Goal: Information Seeking & Learning: Learn about a topic

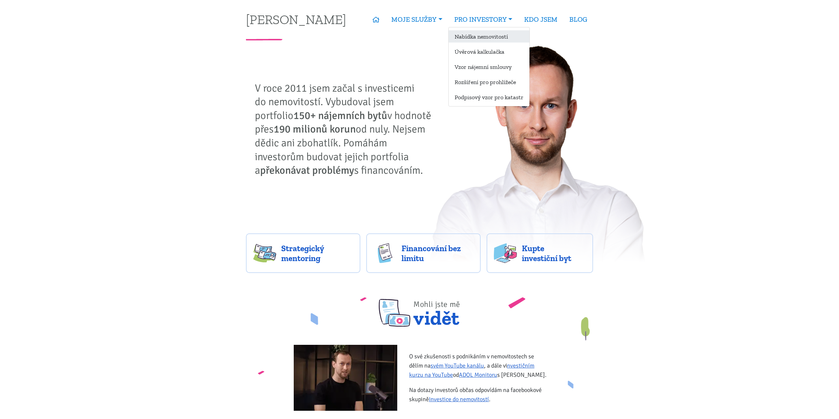
click at [496, 37] on link "Nabídka nemovitostí" at bounding box center [489, 36] width 81 height 12
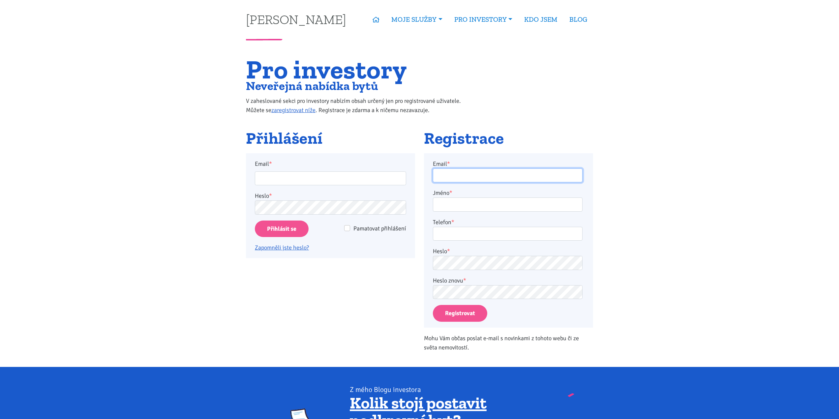
type input "tom@tk1.cz"
click at [285, 231] on input "Přihlásit se" at bounding box center [282, 229] width 54 height 17
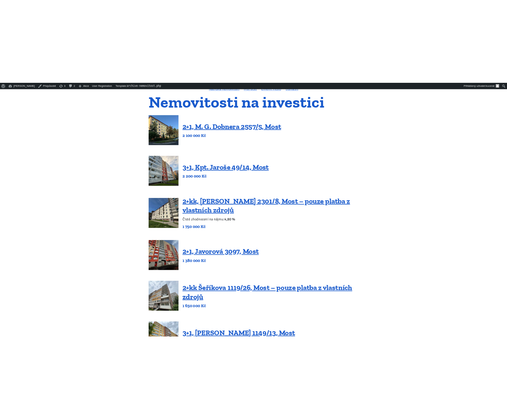
scroll to position [66, 0]
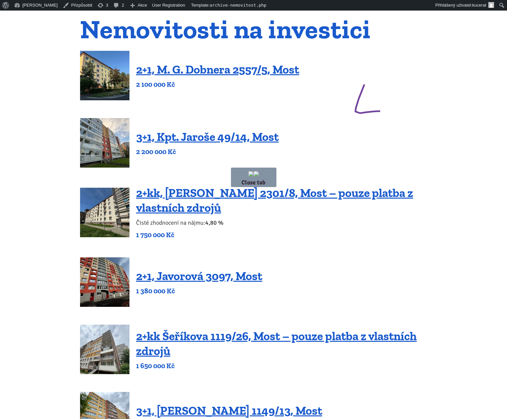
drag, startPoint x: 370, startPoint y: 74, endPoint x: 381, endPoint y: 111, distance: 38.8
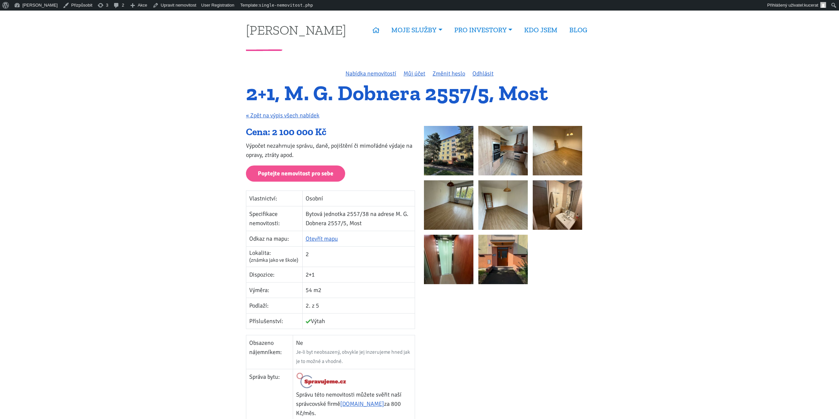
click at [400, 98] on h1 "2+1, M. G. Dobnera 2557/5, Most" at bounding box center [419, 93] width 347 height 18
click at [171, 6] on link "Upravit nemovitost" at bounding box center [174, 5] width 49 height 11
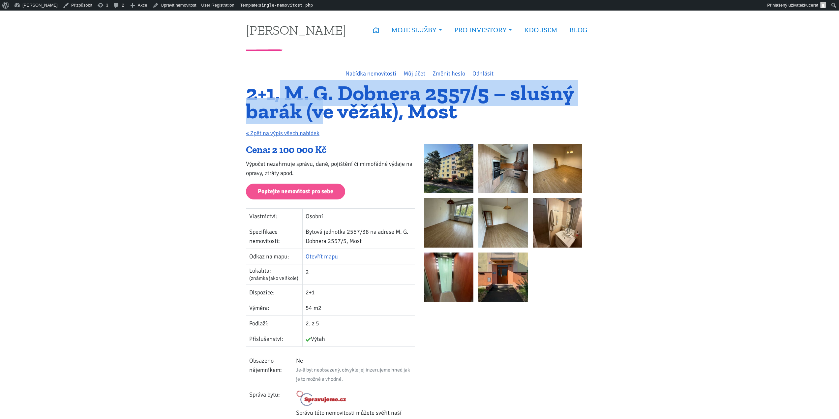
drag, startPoint x: 325, startPoint y: 110, endPoint x: 277, endPoint y: 96, distance: 50.6
click at [277, 96] on h1 "2+1, M. G. Dobnera 2557/5 – slušný barák (ve věžák), Most" at bounding box center [419, 102] width 347 height 36
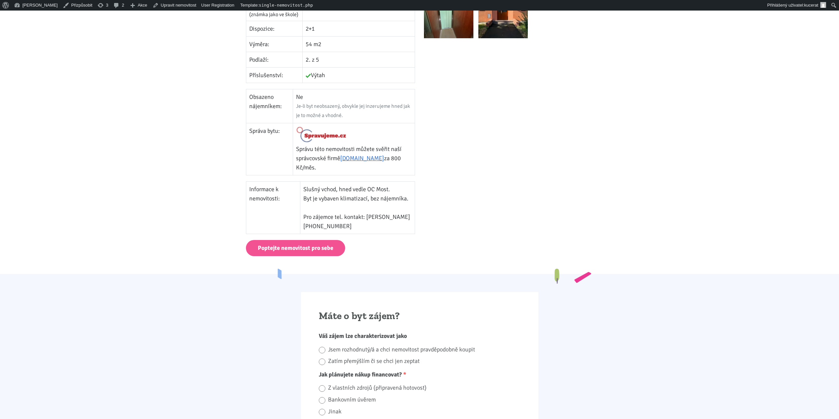
drag, startPoint x: 588, startPoint y: 208, endPoint x: 589, endPoint y: 218, distance: 10.3
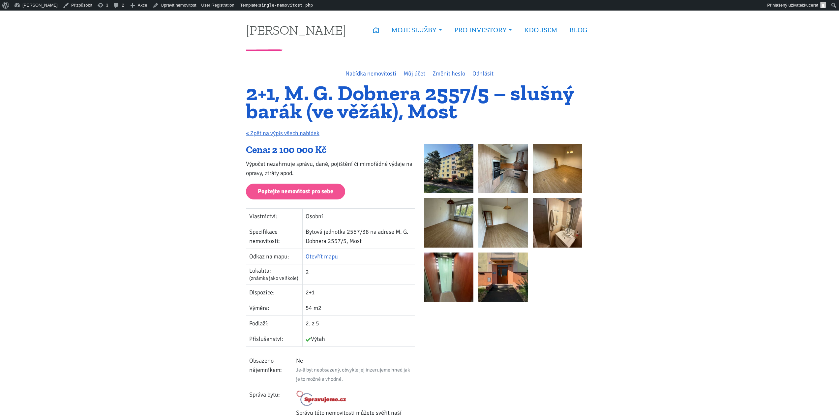
drag, startPoint x: 593, startPoint y: 207, endPoint x: 600, endPoint y: 98, distance: 109.7
drag, startPoint x: 632, startPoint y: 146, endPoint x: 672, endPoint y: 193, distance: 61.5
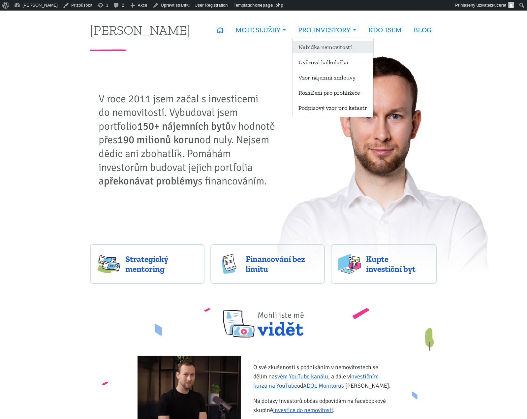
click at [320, 44] on link "Nabídka nemovitostí" at bounding box center [332, 47] width 81 height 12
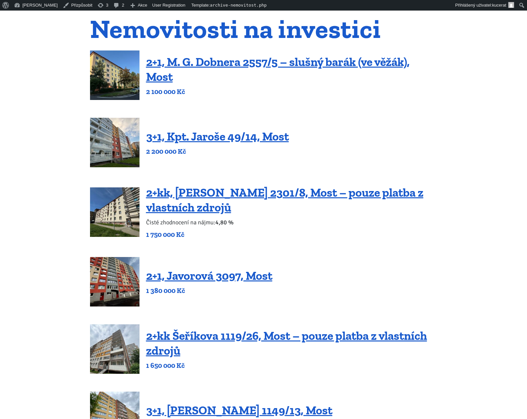
drag, startPoint x: 458, startPoint y: 184, endPoint x: 461, endPoint y: 209, distance: 25.9
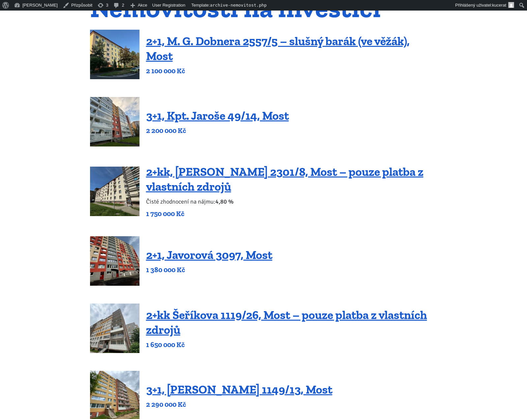
drag, startPoint x: 463, startPoint y: 209, endPoint x: 457, endPoint y: 219, distance: 12.3
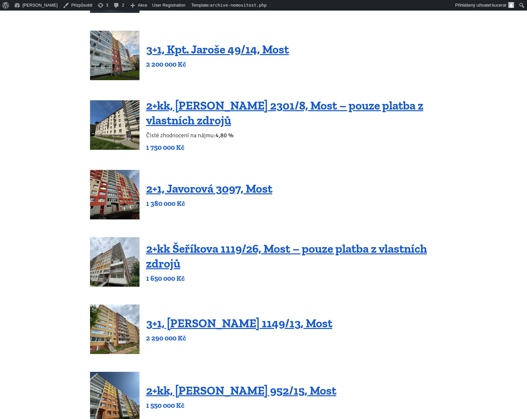
drag, startPoint x: 454, startPoint y: 219, endPoint x: 441, endPoint y: 234, distance: 19.2
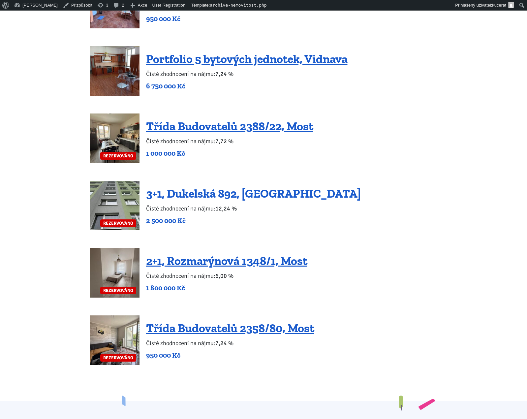
scroll to position [1385, 0]
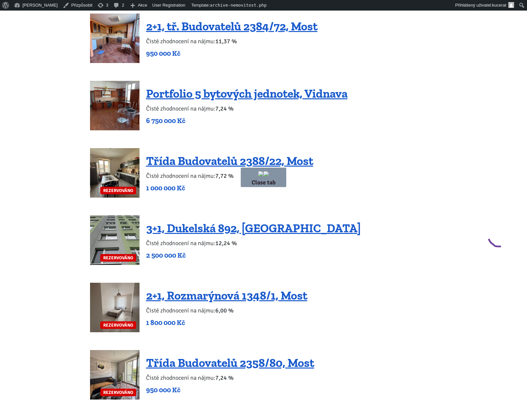
drag, startPoint x: 489, startPoint y: 237, endPoint x: 476, endPoint y: 239, distance: 12.3
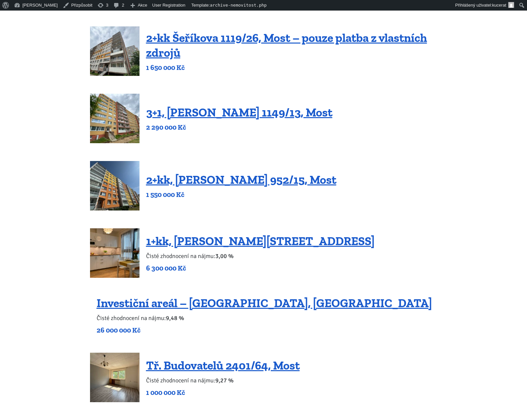
scroll to position [0, 0]
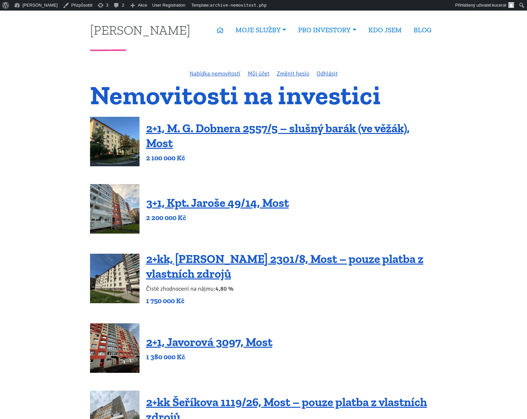
drag, startPoint x: 472, startPoint y: 260, endPoint x: 489, endPoint y: 93, distance: 168.0
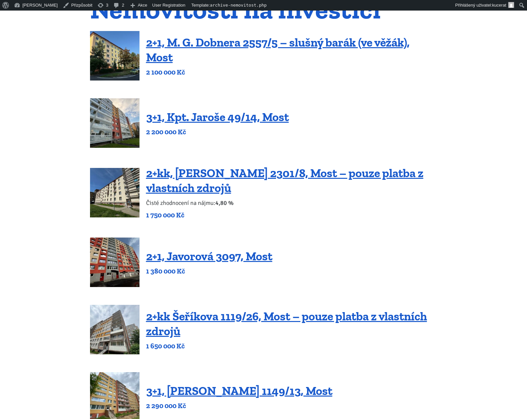
scroll to position [122, 0]
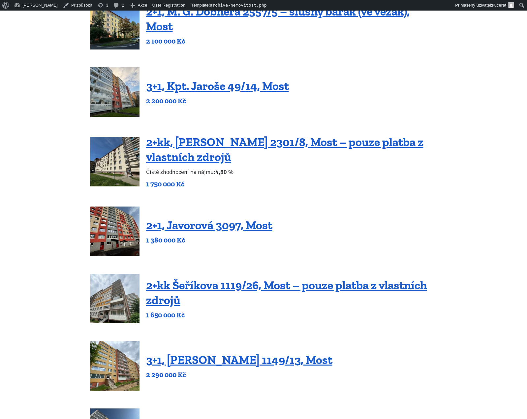
drag, startPoint x: 481, startPoint y: 116, endPoint x: 480, endPoint y: 143, distance: 26.7
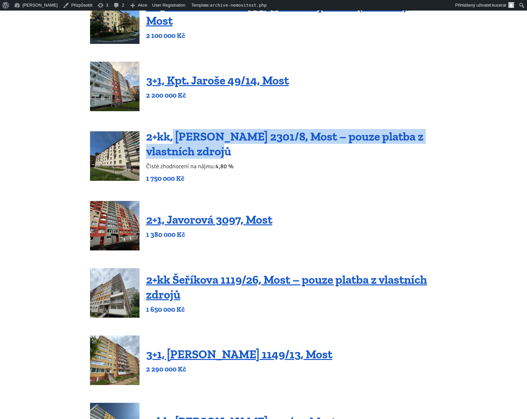
drag, startPoint x: 240, startPoint y: 148, endPoint x: 172, endPoint y: 137, distance: 68.7
click at [172, 137] on h4 "2+kk, Josefa Skupy 2301/8, Most – pouze platba z vlastních zdrojů" at bounding box center [291, 144] width 291 height 30
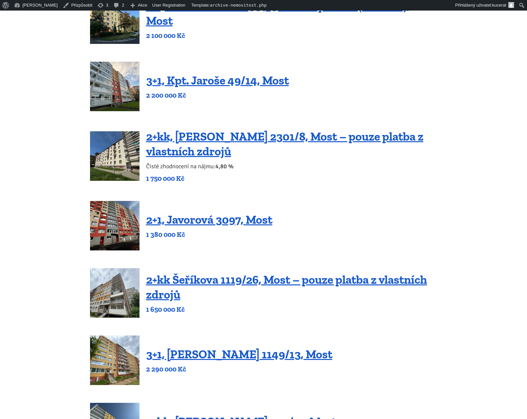
click at [272, 160] on div "2+kk, Josefa Skupy 2301/8, Most – pouze platba z vlastních zdrojů Čisté zhodnoc…" at bounding box center [291, 156] width 291 height 54
drag, startPoint x: 185, startPoint y: 168, endPoint x: 163, endPoint y: 155, distance: 25.7
click at [163, 155] on div "2+kk, Josefa Skupy 2301/8, Most – pouze platba z vlastních zdrojů Čisté zhodnoc…" at bounding box center [291, 156] width 291 height 54
click at [168, 163] on p "Čisté zhodnocení na nájmu: 4,80 %" at bounding box center [291, 166] width 291 height 9
drag, startPoint x: 170, startPoint y: 164, endPoint x: 157, endPoint y: 155, distance: 15.4
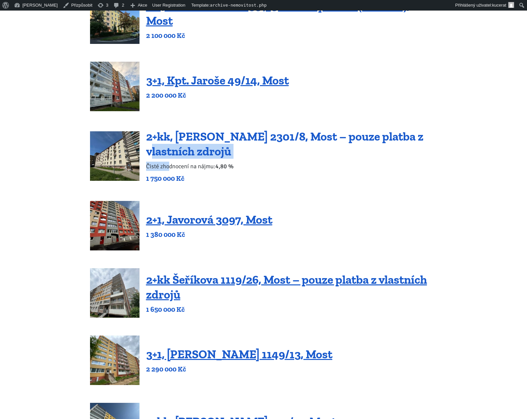
click at [157, 155] on div "2+kk, Josefa Skupy 2301/8, Most – pouze platba z vlastních zdrojů Čisté zhodnoc…" at bounding box center [291, 156] width 291 height 54
click at [170, 163] on p "Čisté zhodnocení na nájmu: 4,80 %" at bounding box center [291, 166] width 291 height 9
drag, startPoint x: 170, startPoint y: 164, endPoint x: 165, endPoint y: 164, distance: 5.0
click at [165, 164] on p "Čisté zhodnocení na nájmu: 4,80 %" at bounding box center [291, 166] width 291 height 9
click at [165, 165] on p "Čisté zhodnocení na nájmu: 4,80 %" at bounding box center [291, 166] width 291 height 9
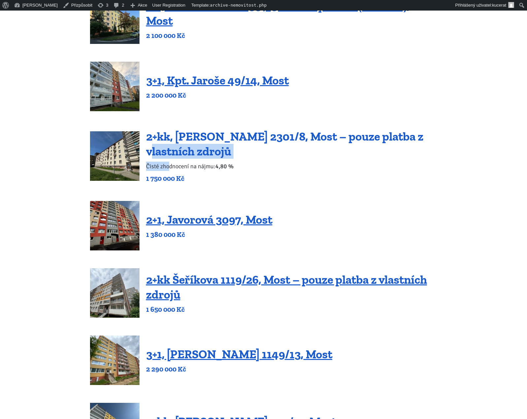
drag, startPoint x: 167, startPoint y: 166, endPoint x: 156, endPoint y: 156, distance: 15.9
click at [156, 156] on div "2+kk, Josefa Skupy 2301/8, Most – pouze platba z vlastních zdrojů Čisté zhodnoc…" at bounding box center [291, 156] width 291 height 54
click at [212, 171] on p "Čisté zhodnocení na nájmu: 4,80 %" at bounding box center [291, 166] width 291 height 9
drag, startPoint x: 169, startPoint y: 168, endPoint x: 155, endPoint y: 153, distance: 19.8
click at [155, 153] on div "2+kk, Josefa Skupy 2301/8, Most – pouze platba z vlastních zdrojů Čisté zhodnoc…" at bounding box center [291, 156] width 291 height 54
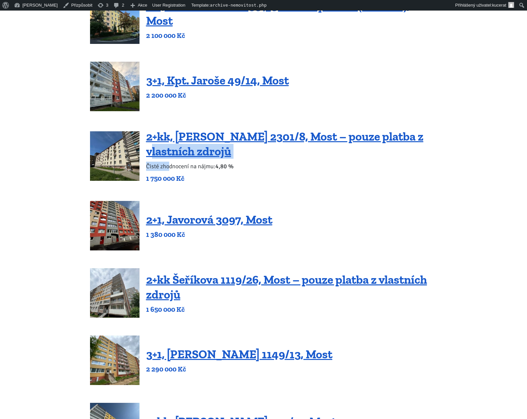
click at [169, 170] on p "Čisté zhodnocení na nájmu: 4,80 %" at bounding box center [291, 166] width 291 height 9
drag, startPoint x: 165, startPoint y: 168, endPoint x: 153, endPoint y: 153, distance: 19.9
click at [153, 153] on div "2+kk, Josefa Skupy 2301/8, Most – pouze platba z vlastních zdrojů Čisté zhodnoc…" at bounding box center [291, 156] width 291 height 54
click at [168, 169] on p "Čisté zhodnocení na nájmu: 4,80 %" at bounding box center [291, 166] width 291 height 9
drag, startPoint x: 169, startPoint y: 165, endPoint x: 155, endPoint y: 152, distance: 19.1
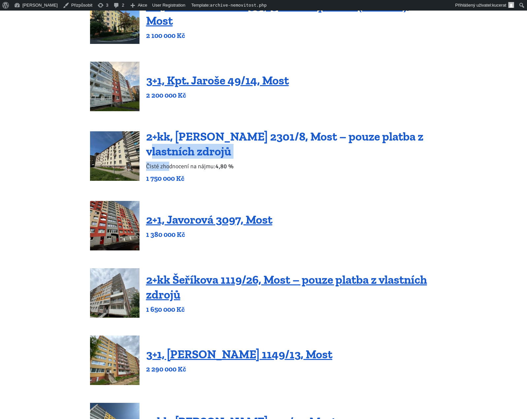
click at [155, 152] on div "2+kk, Josefa Skupy 2301/8, Most – pouze platba z vlastních zdrojů Čisté zhodnoc…" at bounding box center [291, 156] width 291 height 54
drag, startPoint x: 166, startPoint y: 166, endPoint x: 154, endPoint y: 156, distance: 16.2
click at [154, 156] on div "2+kk, Josefa Skupy 2301/8, Most – pouze platba z vlastních zdrojů Čisté zhodnoc…" at bounding box center [291, 156] width 291 height 54
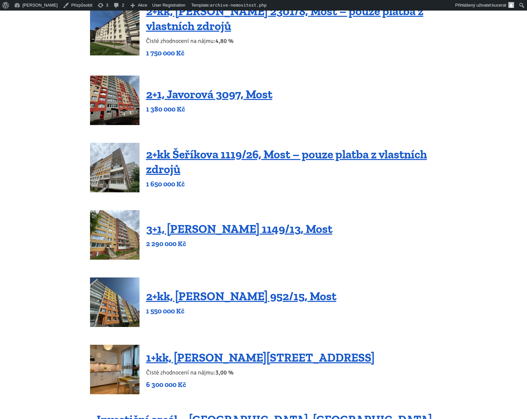
scroll to position [254, 0]
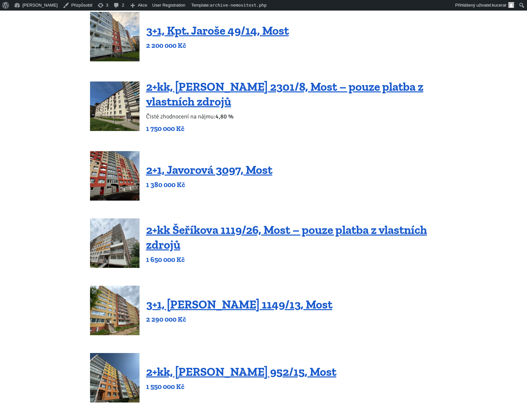
drag, startPoint x: 418, startPoint y: 347, endPoint x: 416, endPoint y: 316, distance: 31.0
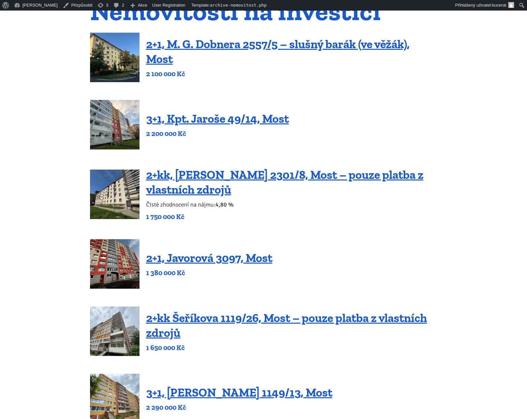
scroll to position [0, 0]
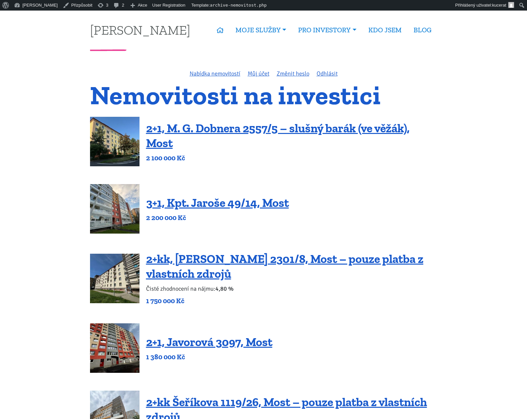
drag, startPoint x: 417, startPoint y: 316, endPoint x: 427, endPoint y: 266, distance: 51.0
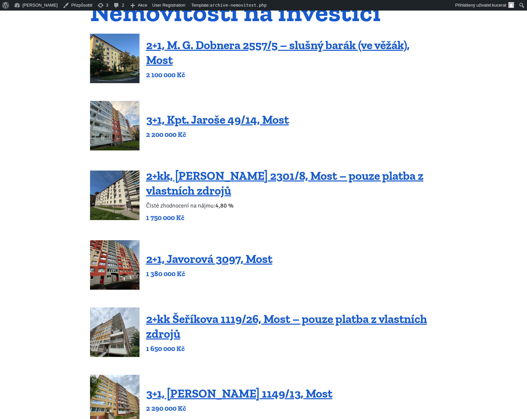
scroll to position [99, 0]
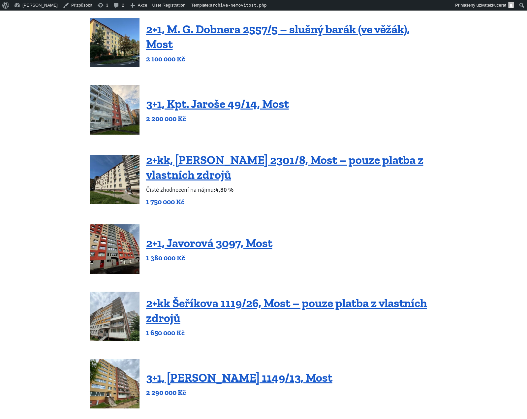
click at [176, 258] on p "1 380 000 Kč" at bounding box center [209, 257] width 126 height 9
click at [190, 259] on p "1 380 000 Kč" at bounding box center [209, 257] width 126 height 9
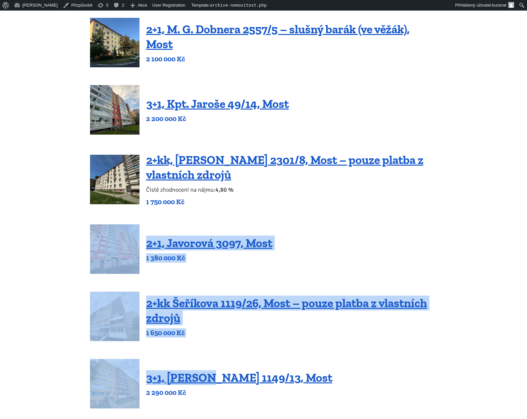
drag, startPoint x: 205, startPoint y: 352, endPoint x: 77, endPoint y: 257, distance: 159.3
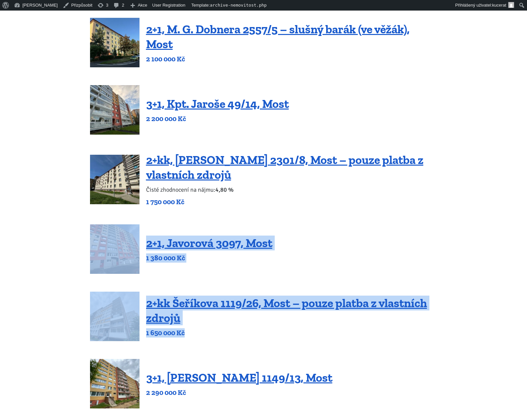
drag, startPoint x: 105, startPoint y: 252, endPoint x: 202, endPoint y: 335, distance: 127.4
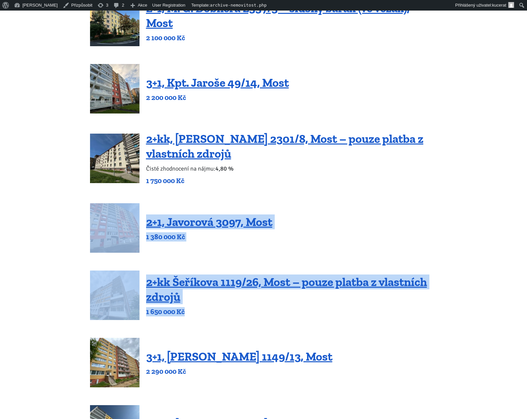
scroll to position [132, 0]
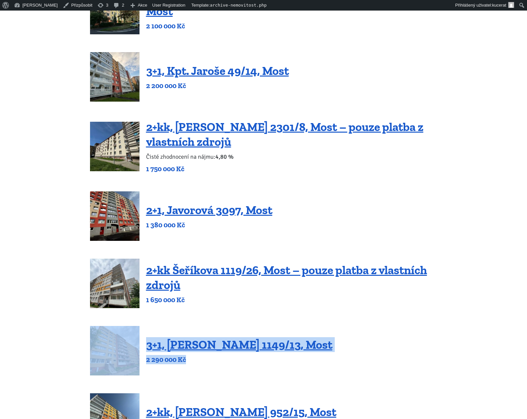
drag, startPoint x: 218, startPoint y: 366, endPoint x: 82, endPoint y: 347, distance: 136.8
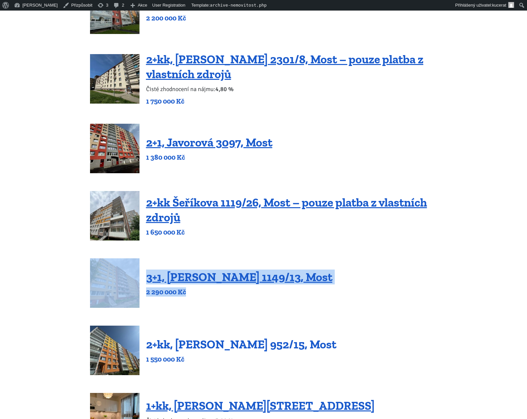
scroll to position [198, 0]
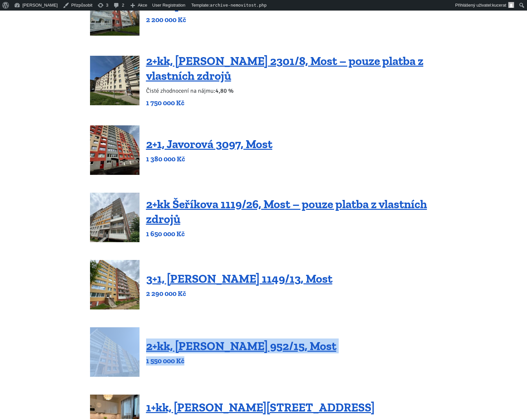
drag, startPoint x: 200, startPoint y: 363, endPoint x: 89, endPoint y: 339, distance: 114.2
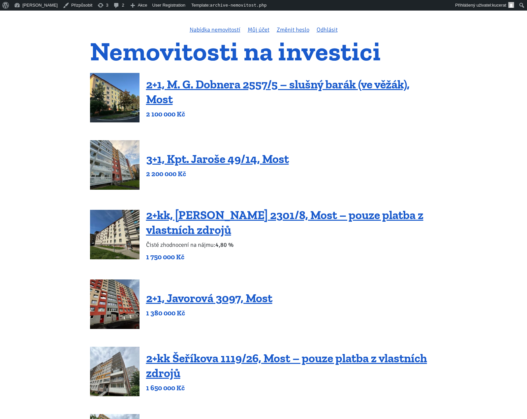
scroll to position [0, 0]
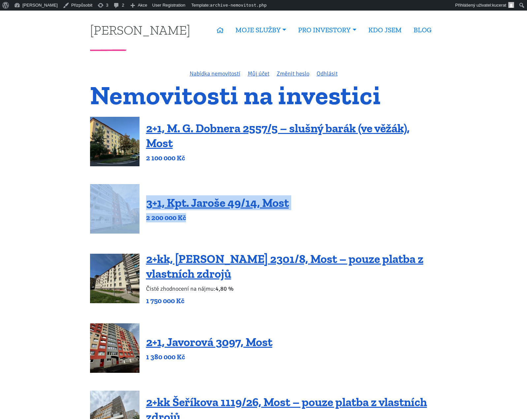
drag, startPoint x: 189, startPoint y: 225, endPoint x: 70, endPoint y: 204, distance: 121.5
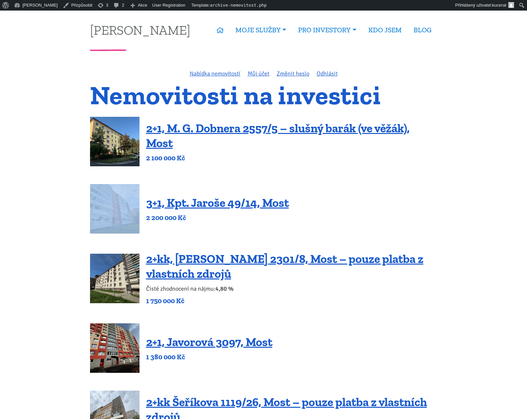
drag, startPoint x: 213, startPoint y: 154, endPoint x: 130, endPoint y: 186, distance: 88.7
click at [217, 158] on p "2 100 000 Kč" at bounding box center [291, 157] width 291 height 9
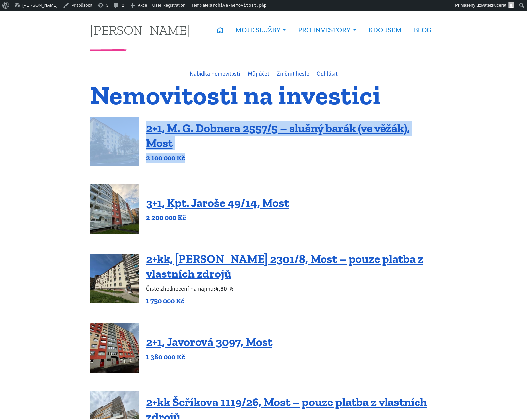
drag, startPoint x: 202, startPoint y: 156, endPoint x: 82, endPoint y: 128, distance: 123.9
drag, startPoint x: 69, startPoint y: 157, endPoint x: 64, endPoint y: 154, distance: 5.8
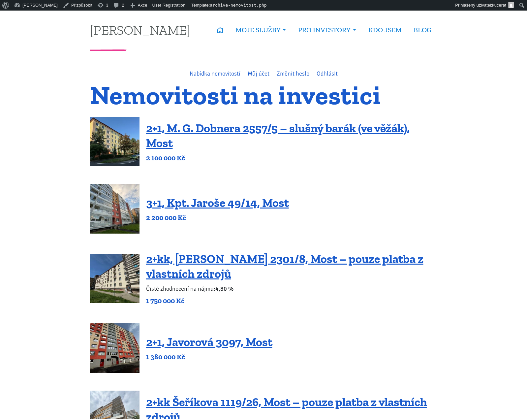
click at [142, 146] on div "2+1, M. G. Dobnera 2557/5 – slušný barák (ve věžák), Most 2 100 000 Kč" at bounding box center [263, 141] width 347 height 49
click at [156, 139] on link "2+1, M. G. Dobnera 2557/5 – slušný barák (ve věžák), Most" at bounding box center [277, 135] width 263 height 29
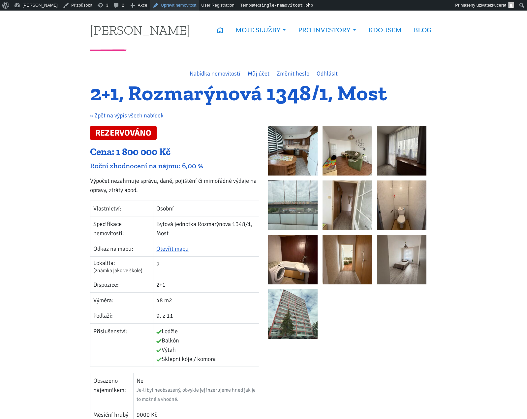
click at [155, 3] on link "Upravit nemovitost" at bounding box center [174, 5] width 49 height 11
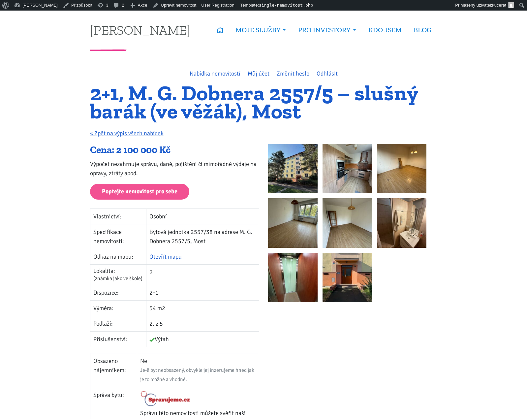
click at [316, 175] on img at bounding box center [292, 168] width 49 height 49
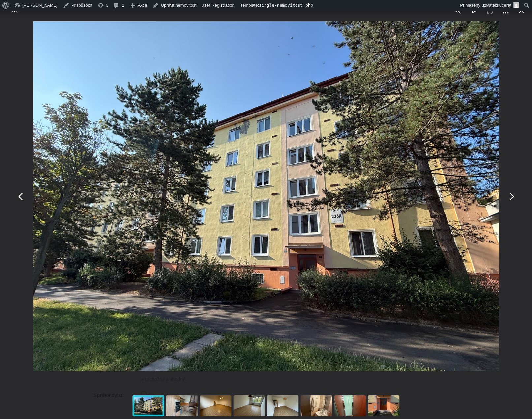
click at [508, 198] on button "You can close this modal content with the ESC key" at bounding box center [511, 196] width 16 height 16
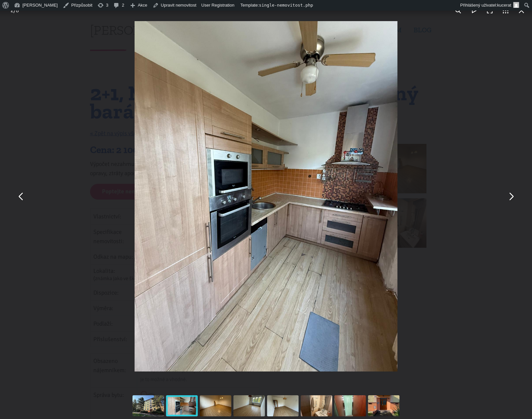
click at [511, 196] on button "You can close this modal content with the ESC key" at bounding box center [511, 196] width 16 height 16
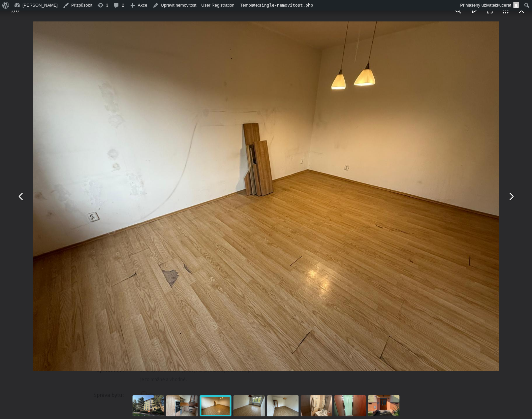
click at [511, 196] on button "You can close this modal content with the ESC key" at bounding box center [511, 196] width 16 height 16
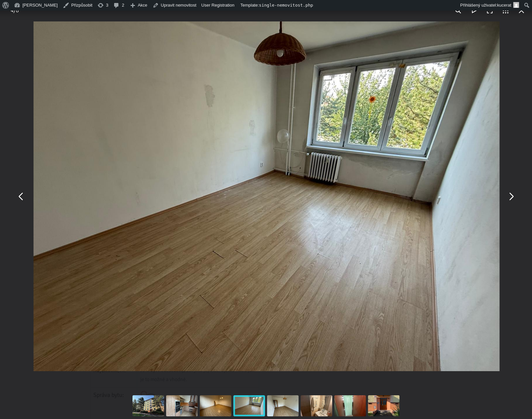
click at [511, 196] on button "You can close this modal content with the ESC key" at bounding box center [511, 196] width 16 height 16
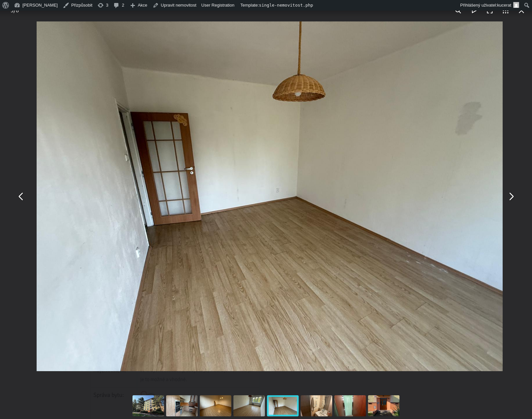
click at [511, 196] on button "You can close this modal content with the ESC key" at bounding box center [511, 196] width 16 height 16
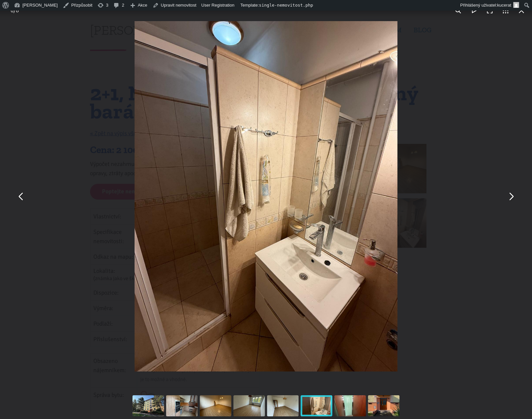
click at [511, 196] on button "You can close this modal content with the ESC key" at bounding box center [511, 196] width 16 height 16
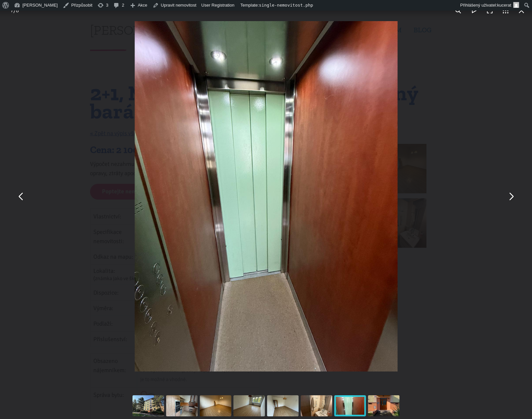
click at [511, 196] on button "You can close this modal content with the ESC key" at bounding box center [511, 196] width 16 height 16
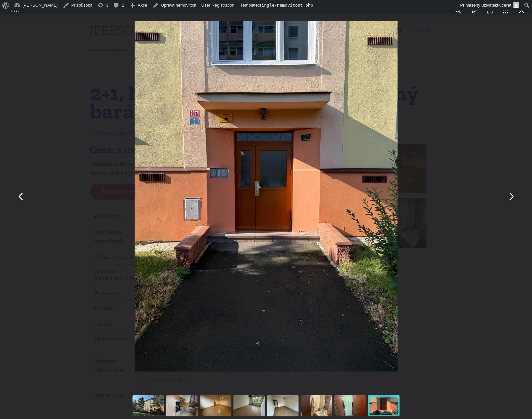
click at [511, 196] on button "You can close this modal content with the ESC key" at bounding box center [511, 196] width 16 height 16
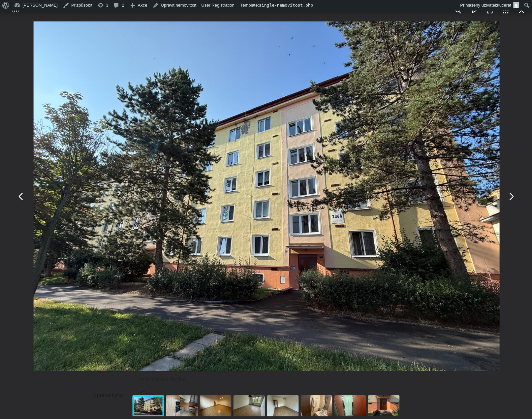
click at [511, 196] on button "You can close this modal content with the ESC key" at bounding box center [511, 196] width 16 height 16
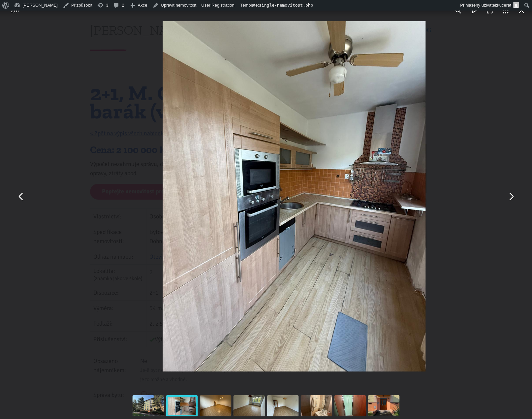
click at [511, 196] on button "You can close this modal content with the ESC key" at bounding box center [511, 196] width 16 height 16
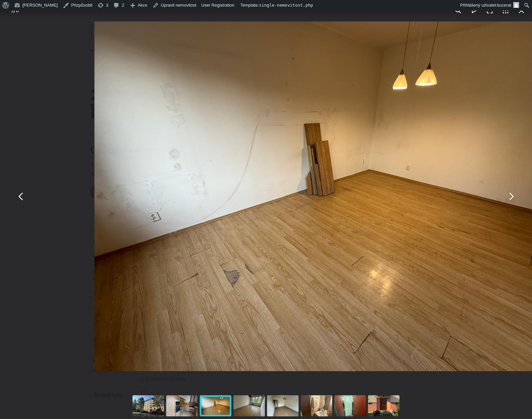
click at [469, 206] on img "You can close this modal content with the ESC key" at bounding box center [327, 195] width 466 height 349
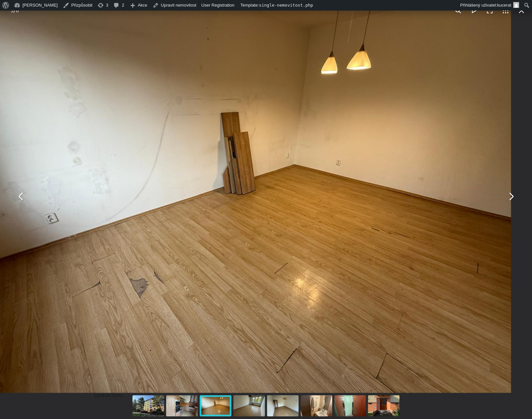
click at [518, 266] on div "You can close this modal content with the ESC key" at bounding box center [266, 196] width 532 height 392
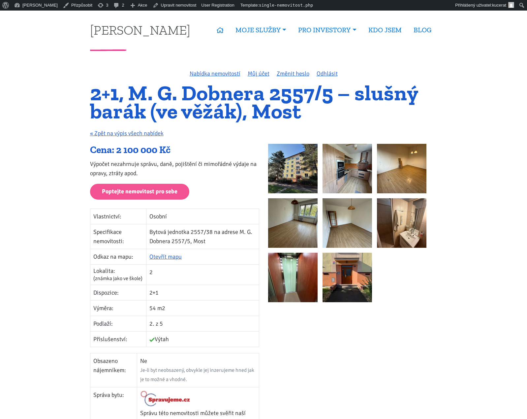
drag, startPoint x: 308, startPoint y: 302, endPoint x: 283, endPoint y: 147, distance: 156.6
click at [407, 233] on img at bounding box center [401, 222] width 49 height 49
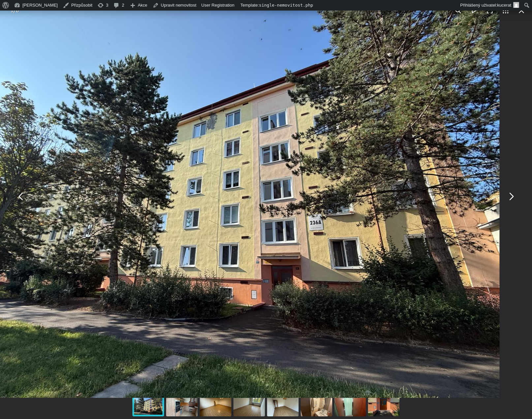
drag, startPoint x: 268, startPoint y: 227, endPoint x: 275, endPoint y: 234, distance: 9.8
click at [275, 234] on img "You can close this modal content with the ESC key" at bounding box center [235, 200] width 527 height 396
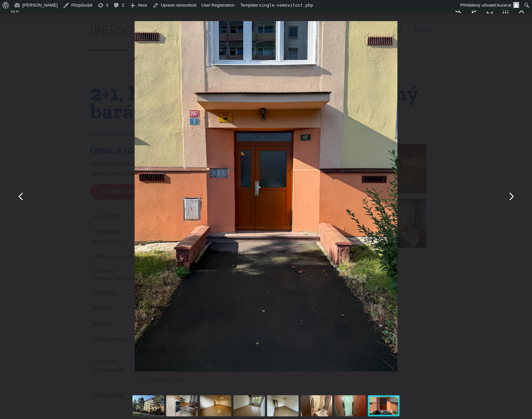
click at [471, 247] on div "You can close this modal content with the ESC key" at bounding box center [266, 196] width 532 height 392
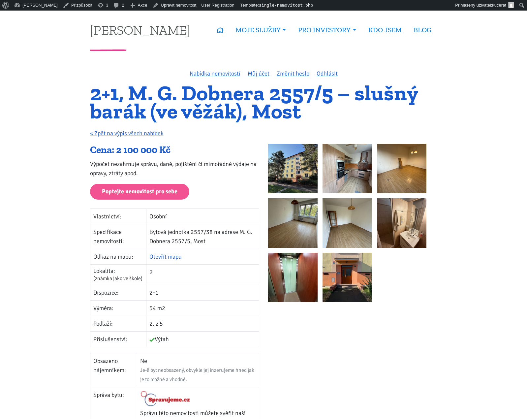
click at [88, 178] on div "Cena: 2 100 000 Kč Výpočet nezahrnuje správu, daně, pojištění či mimořádné výda…" at bounding box center [174, 324] width 178 height 360
drag, startPoint x: 72, startPoint y: 129, endPoint x: 163, endPoint y: 163, distance: 97.1
